Goal: Information Seeking & Learning: Learn about a topic

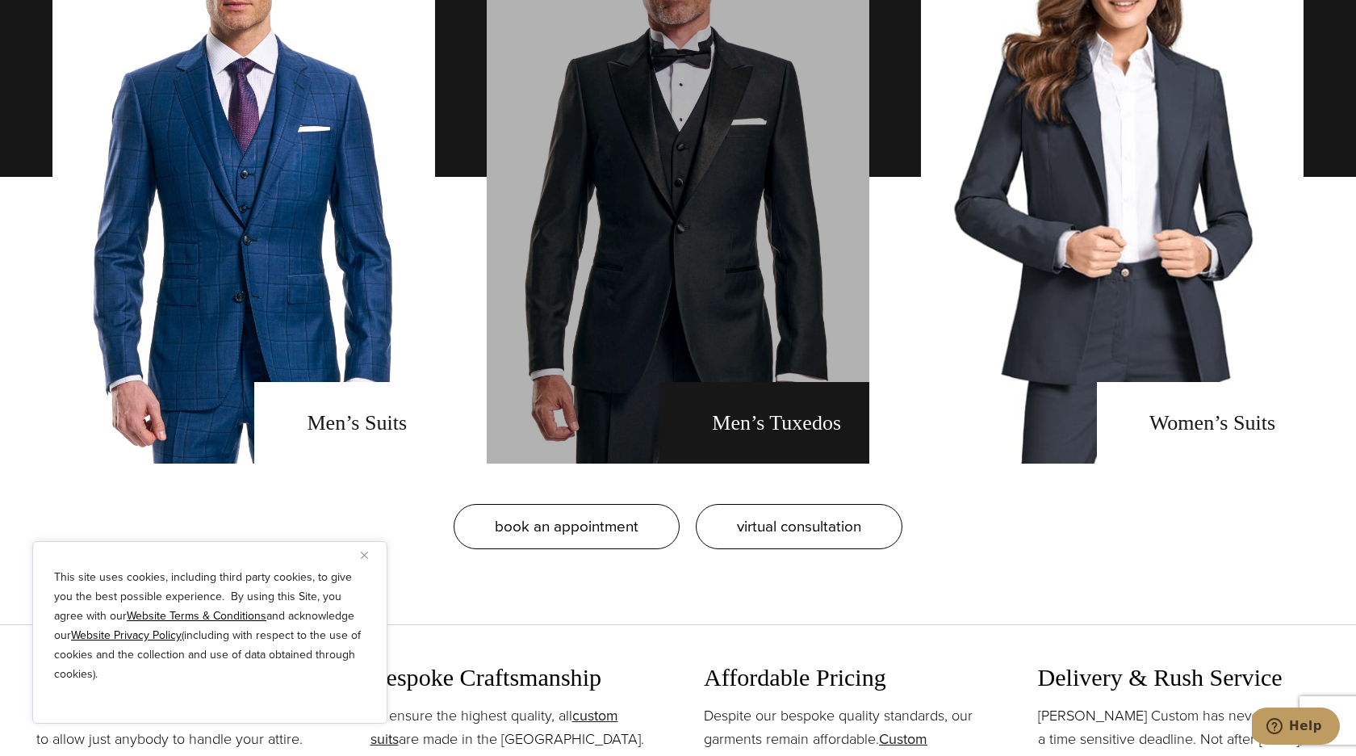
scroll to position [1418, 0]
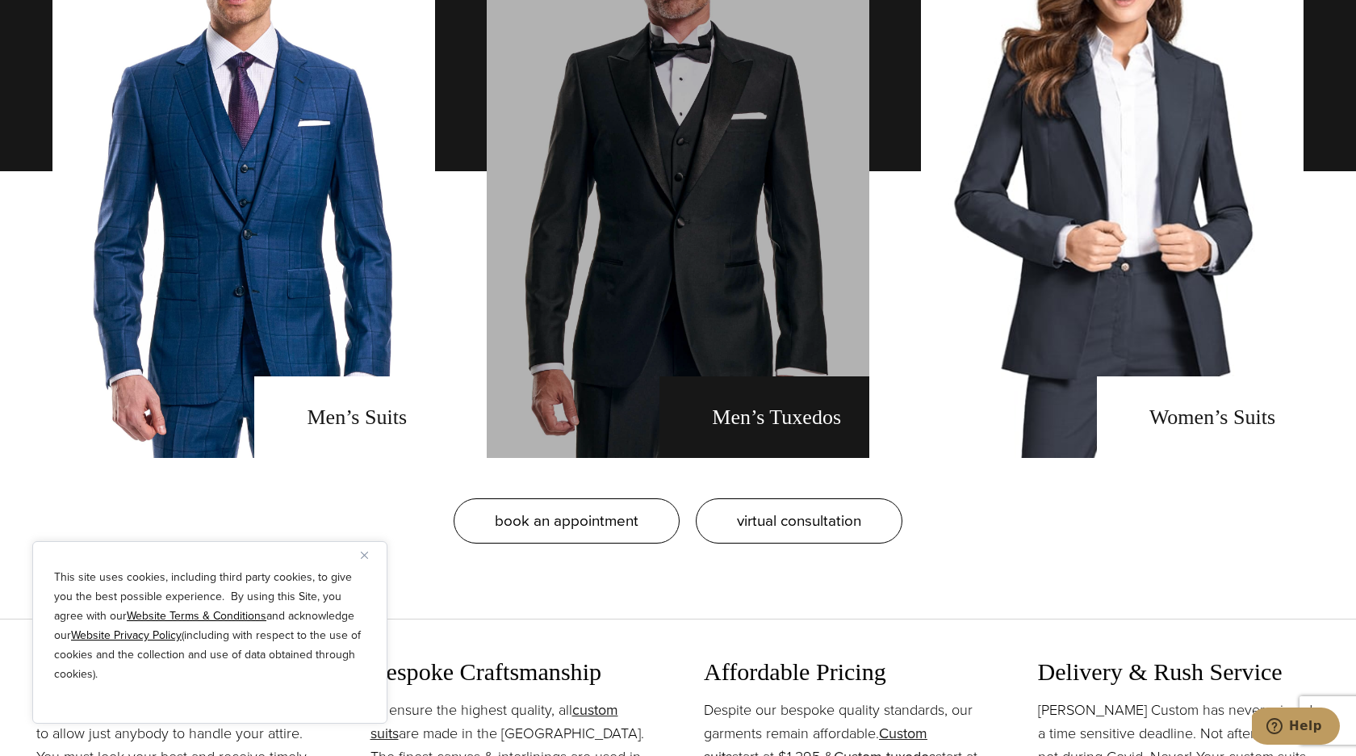
click at [699, 315] on link "men's tuxedos" at bounding box center [678, 171] width 383 height 573
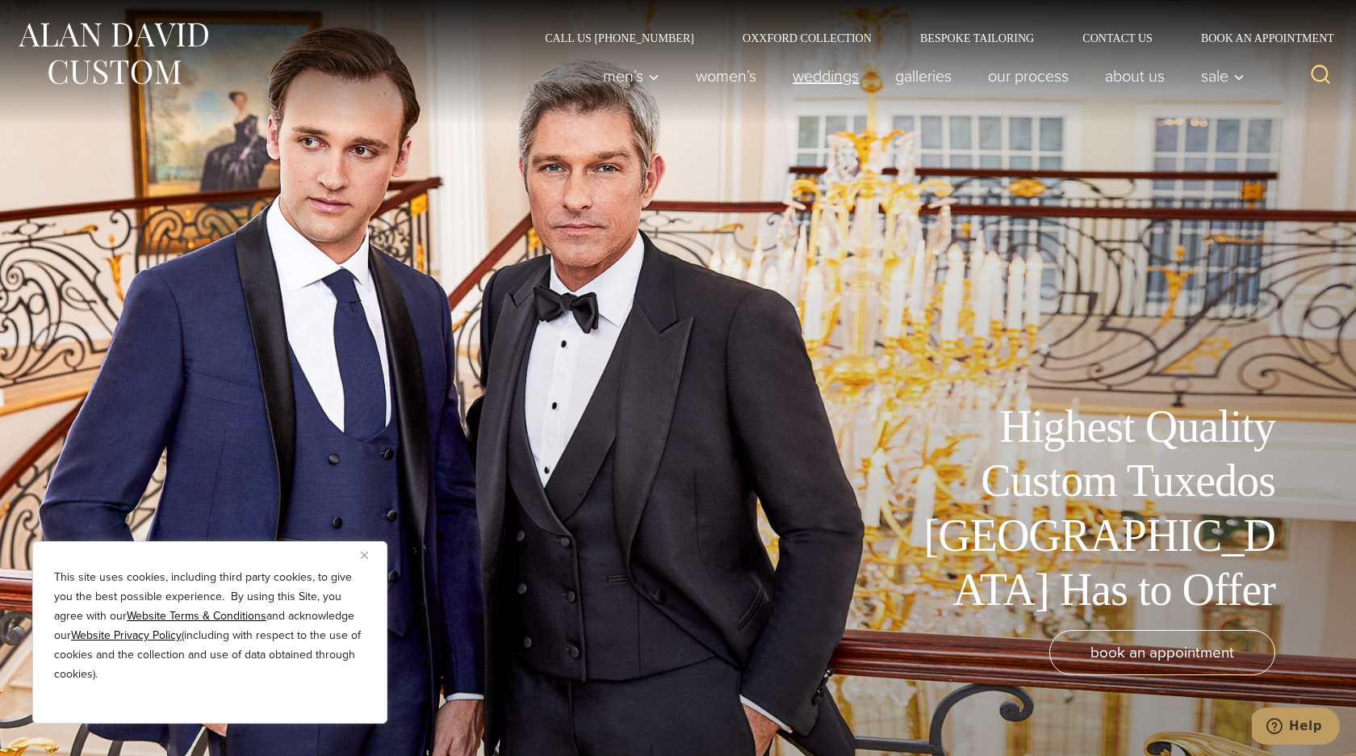
click at [831, 82] on link "weddings" at bounding box center [826, 76] width 103 height 32
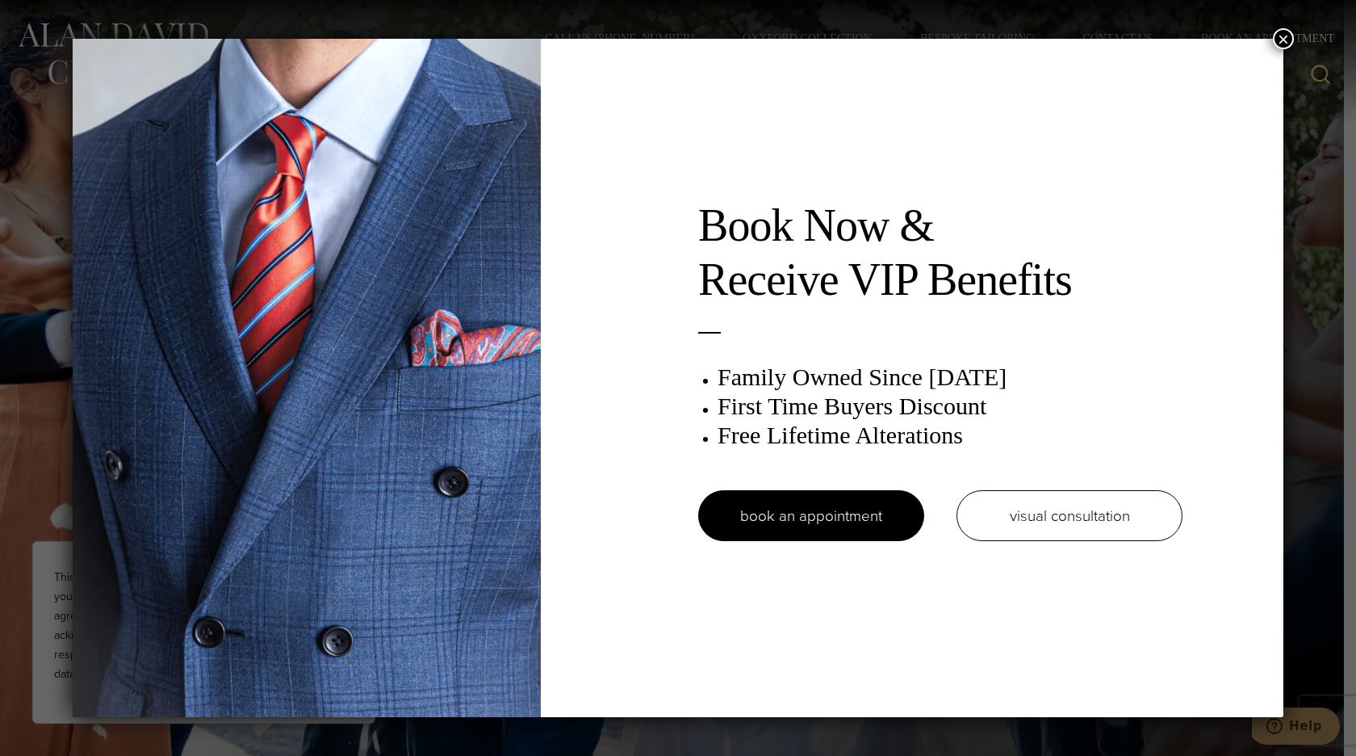
click at [1282, 45] on button "×" at bounding box center [1283, 38] width 21 height 21
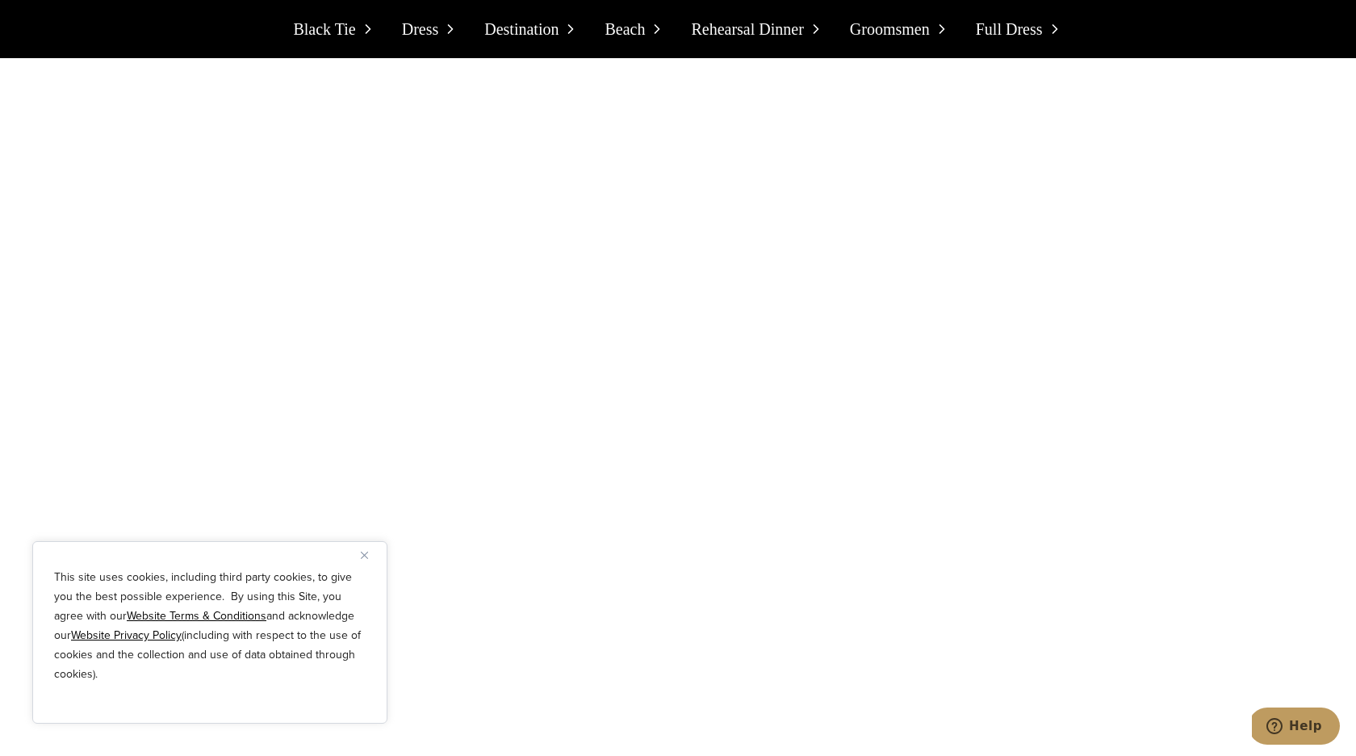
scroll to position [4600, 0]
